Goal: Share content

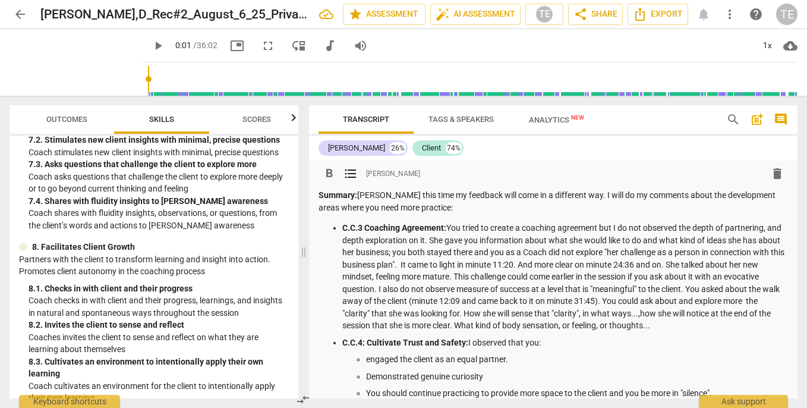
click at [597, 11] on span "share Share" at bounding box center [596, 14] width 44 height 14
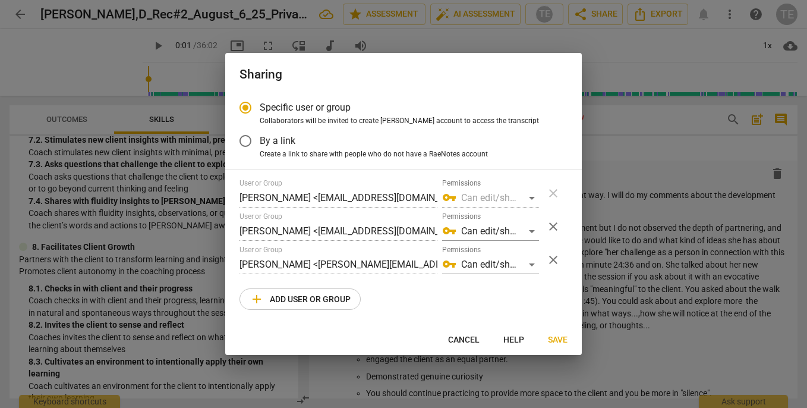
click at [553, 257] on span "close" at bounding box center [553, 260] width 14 height 14
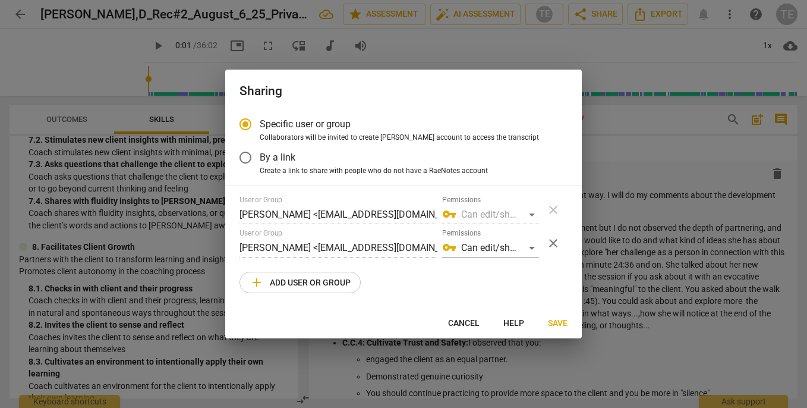
click at [301, 278] on span "add Add user or group" at bounding box center [300, 282] width 101 height 14
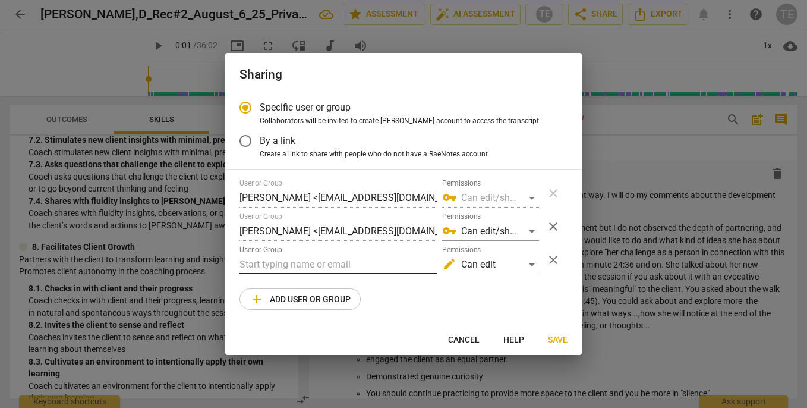
click at [287, 262] on input "text" at bounding box center [339, 264] width 198 height 19
click at [530, 263] on div "edit Can edit" at bounding box center [490, 264] width 97 height 19
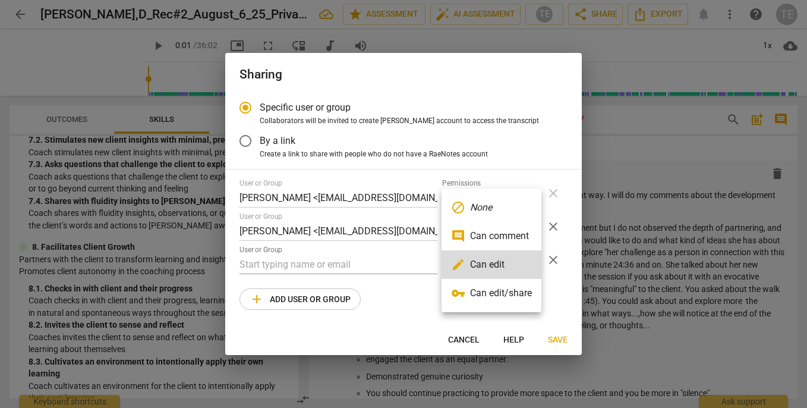
click at [510, 298] on li "vpn_key Can edit/share" at bounding box center [492, 293] width 100 height 29
radio input "false"
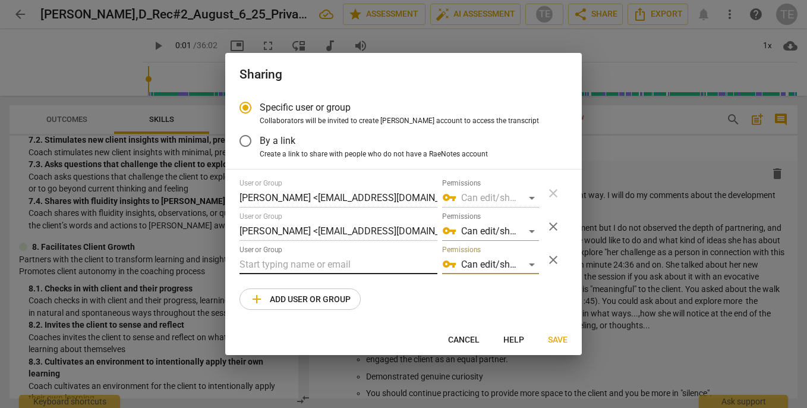
click at [328, 263] on input "text" at bounding box center [339, 264] width 198 height 19
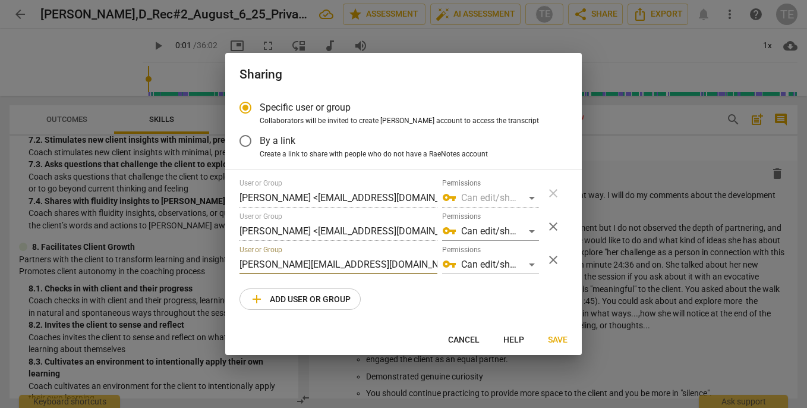
type input "[PERSON_NAME][EMAIL_ADDRESS][DOMAIN_NAME]"
click at [304, 297] on span "add Add user or group" at bounding box center [300, 299] width 101 height 14
radio input "false"
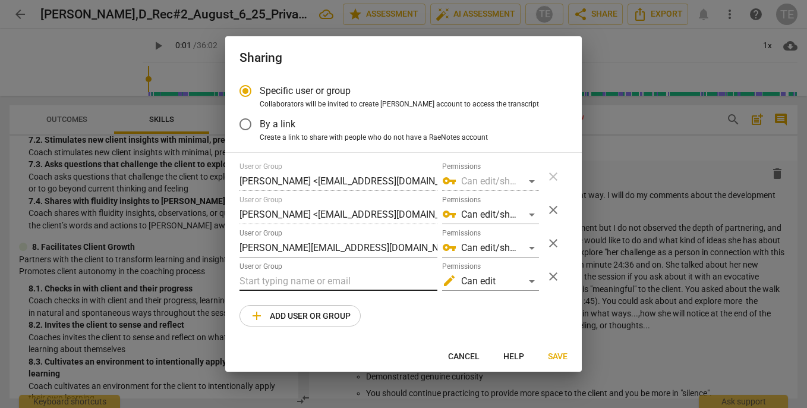
click at [295, 284] on input "text" at bounding box center [339, 281] width 198 height 19
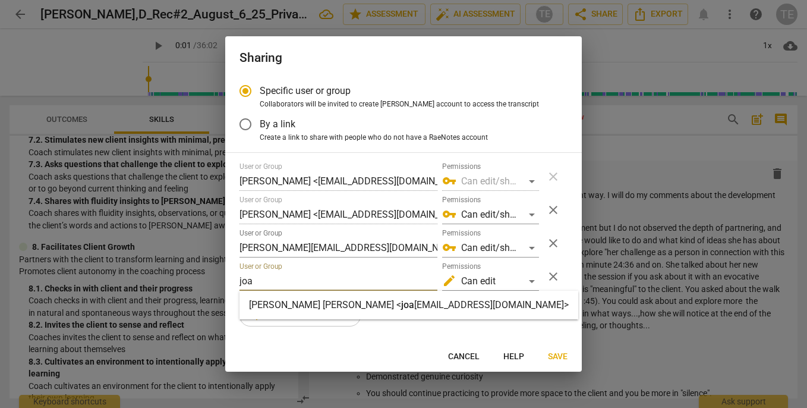
type input "joa"
click at [401, 304] on span "joa" at bounding box center [407, 304] width 13 height 11
radio input "false"
type input "[PERSON_NAME] [PERSON_NAME] <[EMAIL_ADDRESS][DOMAIN_NAME]>"
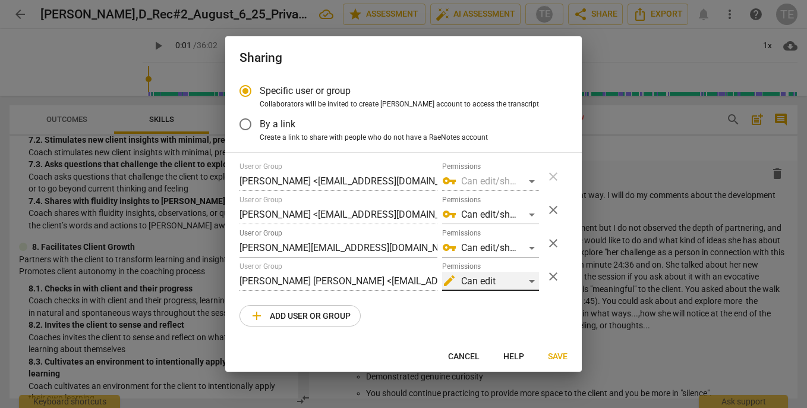
click at [534, 278] on div "edit Can edit" at bounding box center [490, 281] width 97 height 19
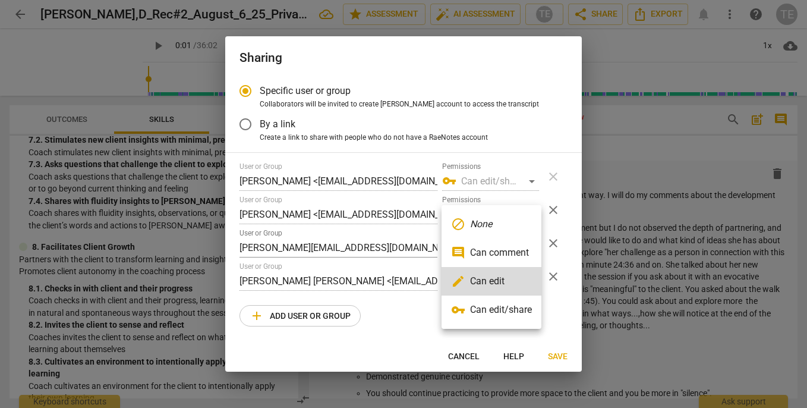
click at [525, 303] on li "vpn_key Can edit/share" at bounding box center [492, 309] width 100 height 29
radio input "false"
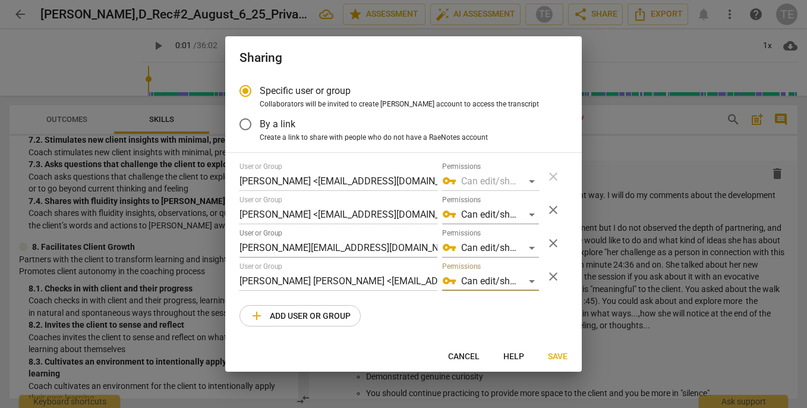
click at [555, 352] on span "Save" at bounding box center [558, 357] width 20 height 12
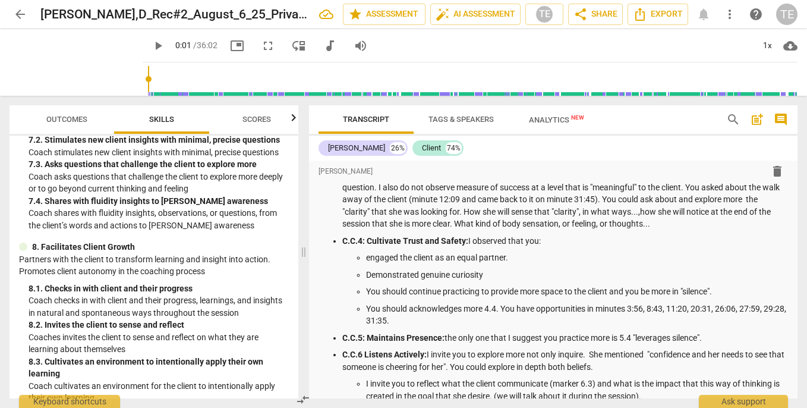
scroll to position [101, 0]
type input "1"
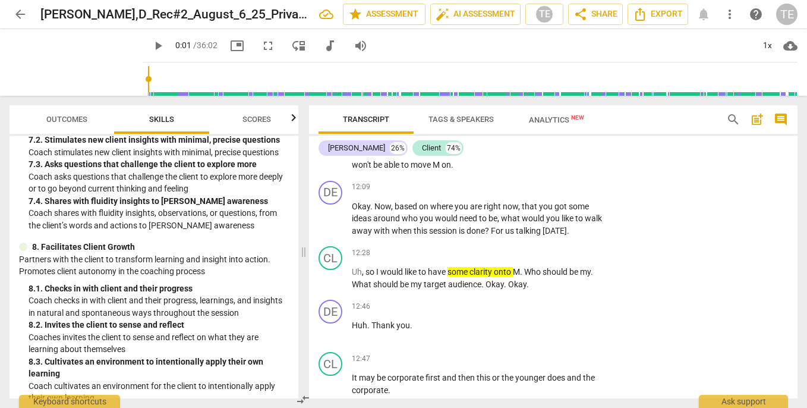
scroll to position [3694, 0]
